Goal: Task Accomplishment & Management: Use online tool/utility

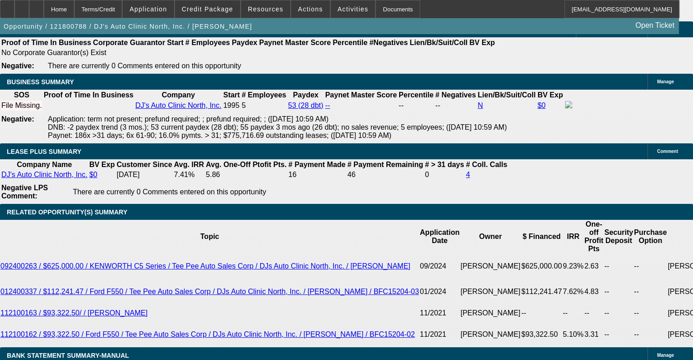
select select "0"
select select "6"
select select "0"
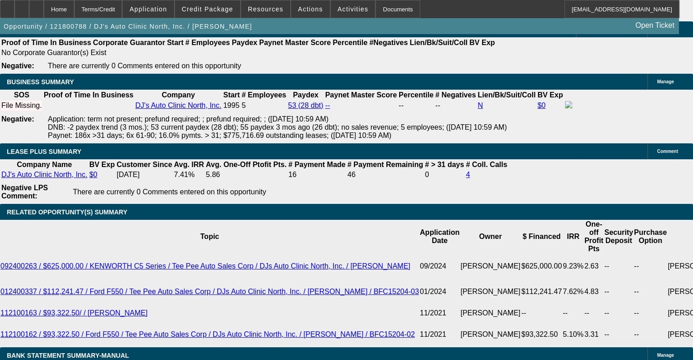
select select "0"
select select "6"
select select "0"
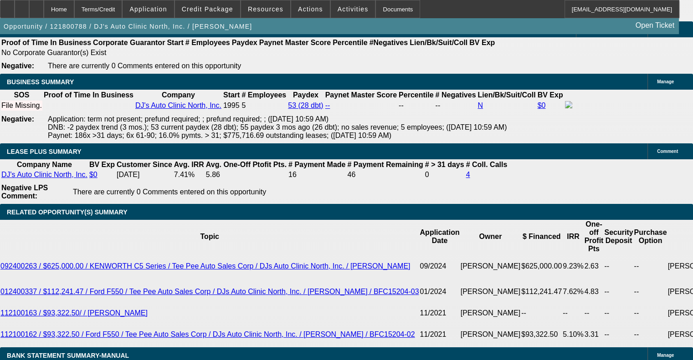
select select "0"
select select "6"
select select "0"
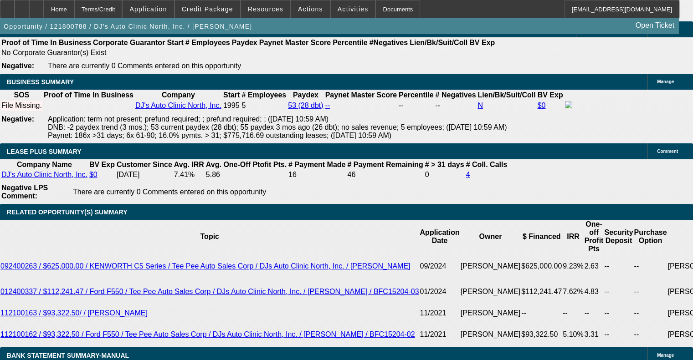
select select "6"
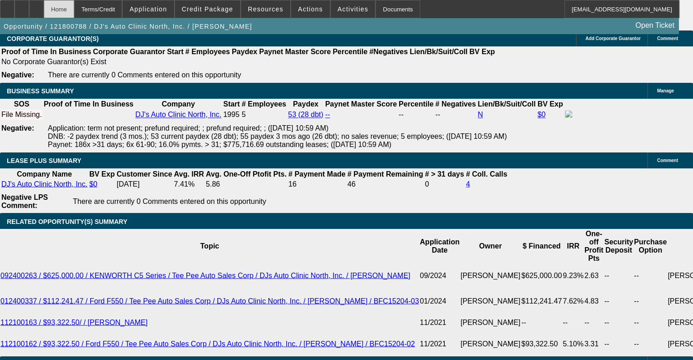
scroll to position [1625, 0]
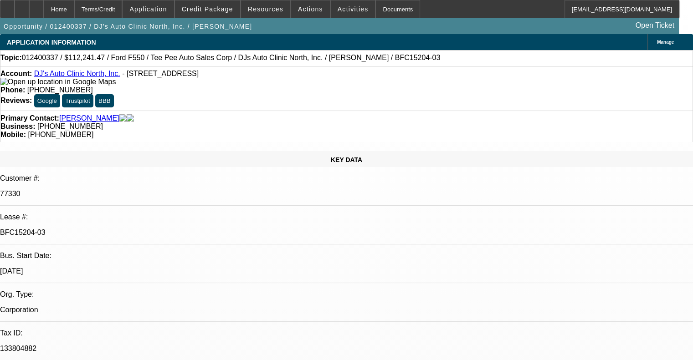
select select "0"
select select "6"
select select "0"
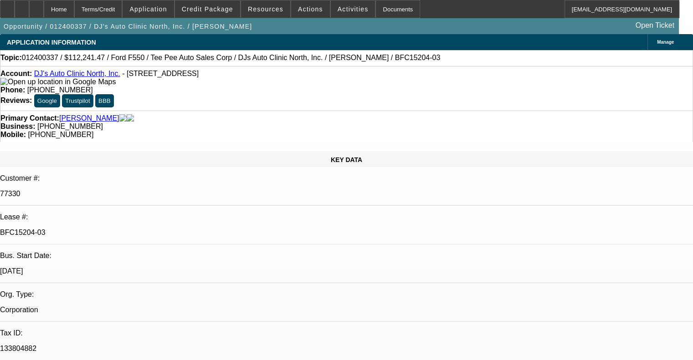
select select "0"
select select "6"
select select "0"
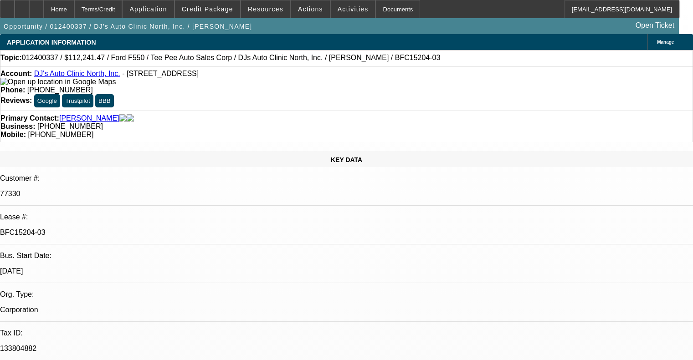
select select "0"
select select "6"
select select "0"
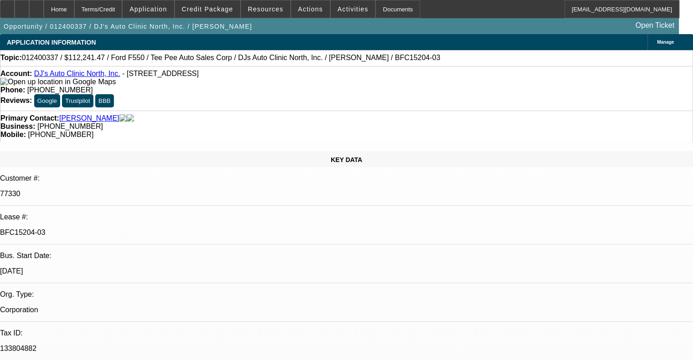
select select "6"
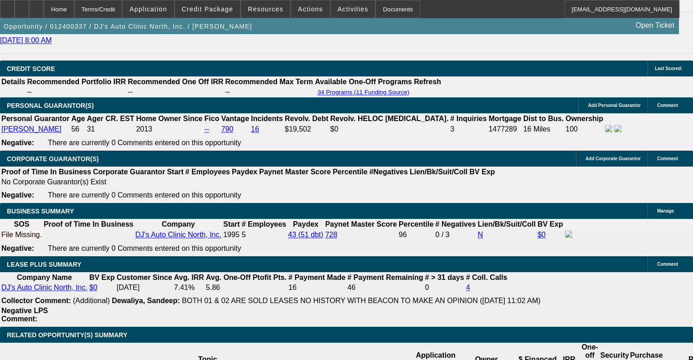
scroll to position [1412, 0]
